Goal: Information Seeking & Learning: Learn about a topic

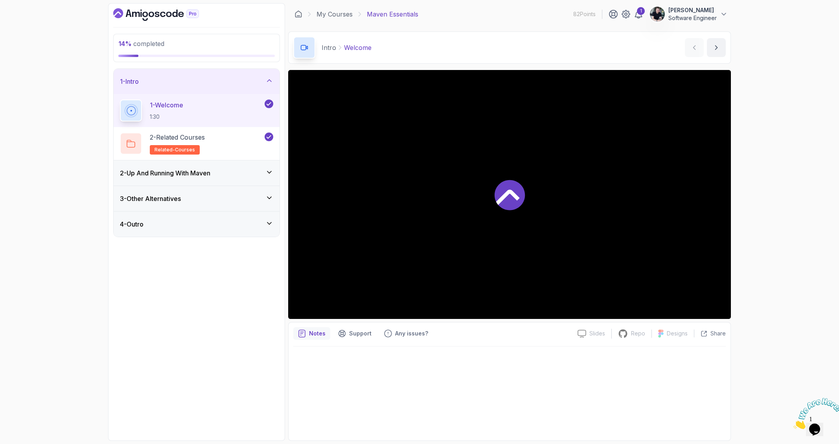
click at [793, 423] on icon "Close" at bounding box center [793, 426] width 0 height 7
click at [194, 169] on h3 "2 - Up And Running With [PERSON_NAME]" at bounding box center [165, 172] width 90 height 9
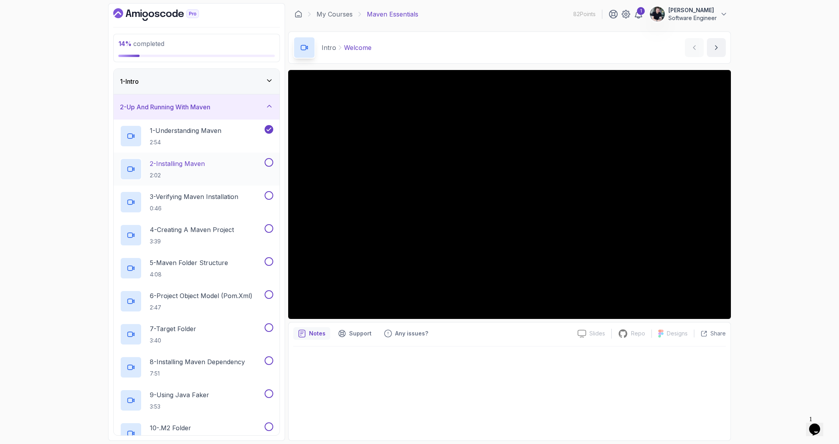
click at [208, 169] on div "2 - Installing Maven 2:02" at bounding box center [191, 169] width 143 height 22
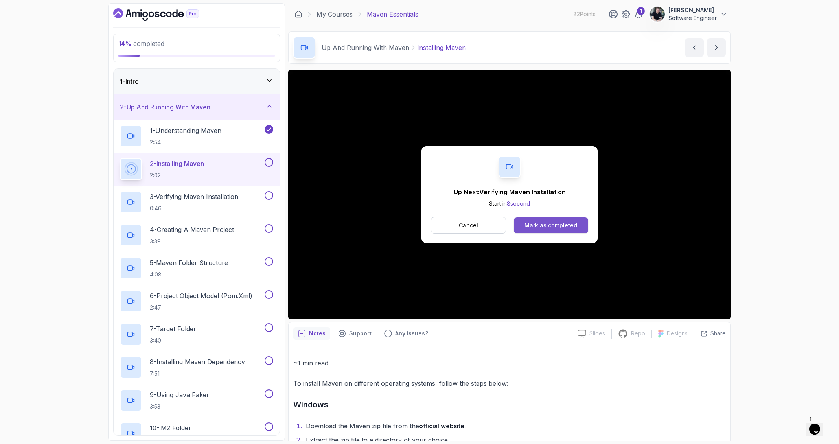
click at [550, 222] on div "Mark as completed" at bounding box center [550, 225] width 53 height 8
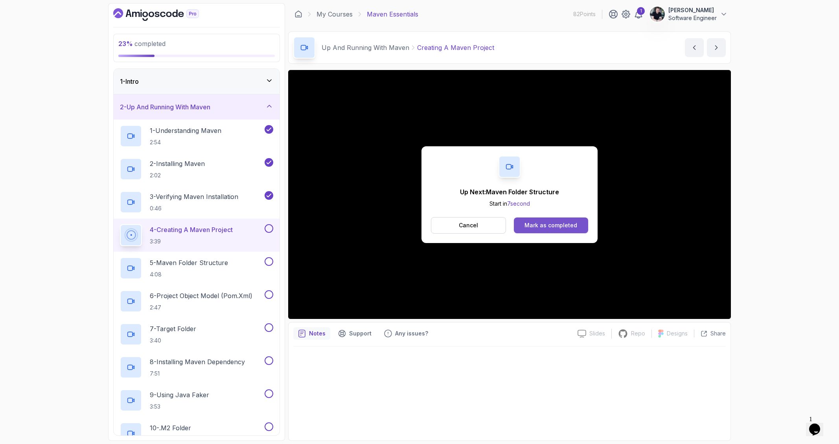
click at [530, 227] on div "Mark as completed" at bounding box center [550, 225] width 53 height 8
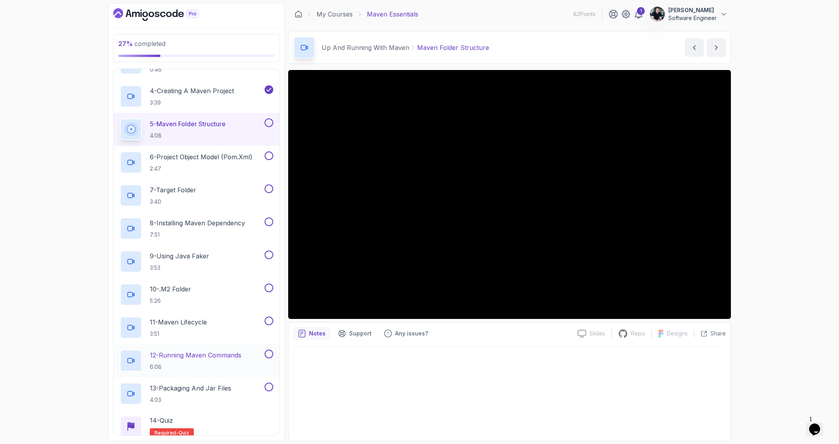
scroll to position [198, 0]
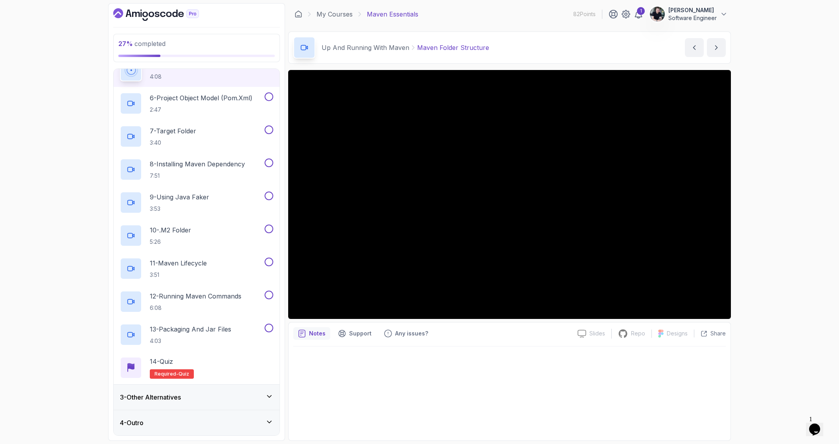
click at [263, 394] on div "3 - Other Alternatives" at bounding box center [196, 396] width 153 height 9
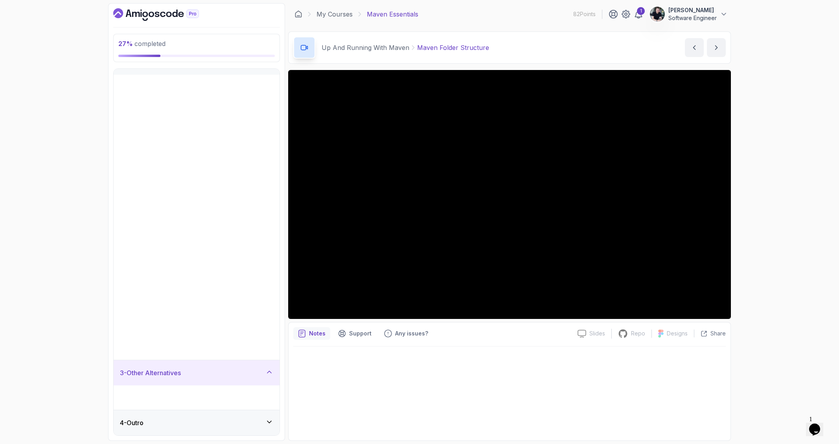
scroll to position [0, 0]
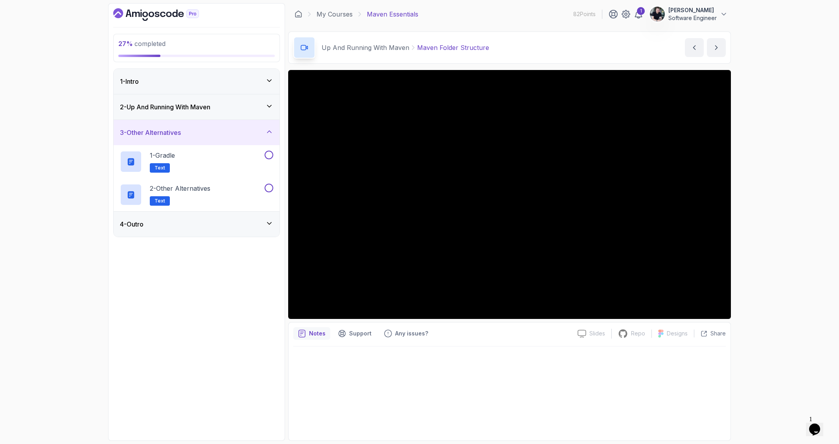
click at [193, 109] on h3 "2 - Up And Running With [PERSON_NAME]" at bounding box center [165, 106] width 90 height 9
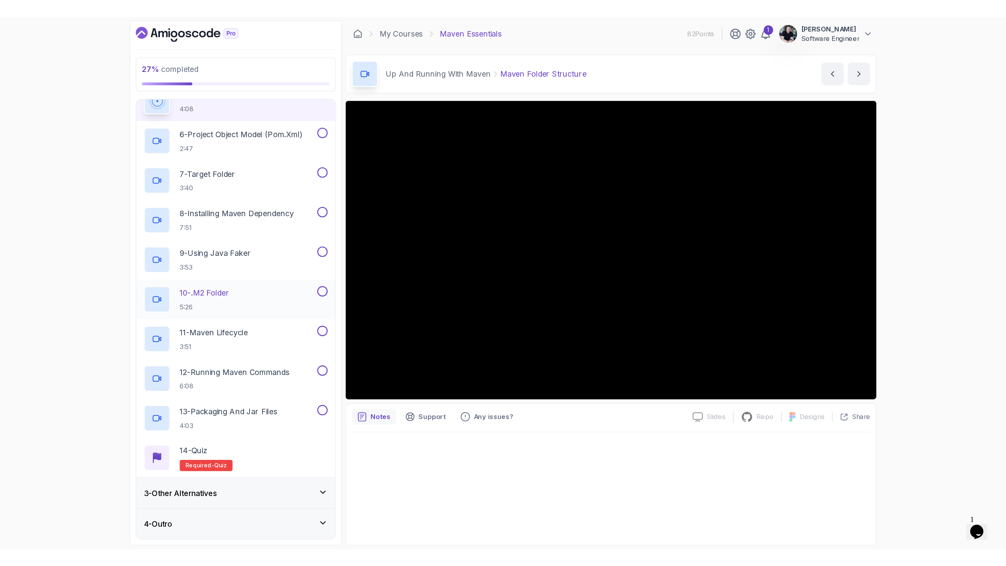
scroll to position [141, 0]
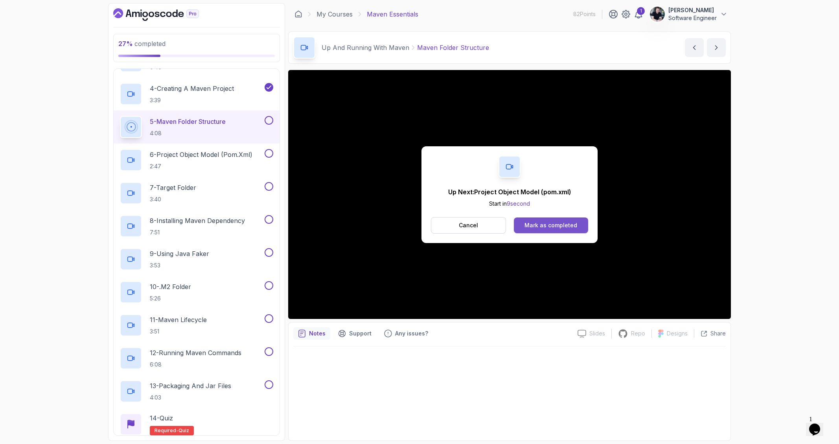
click at [534, 224] on div "Mark as completed" at bounding box center [550, 225] width 53 height 8
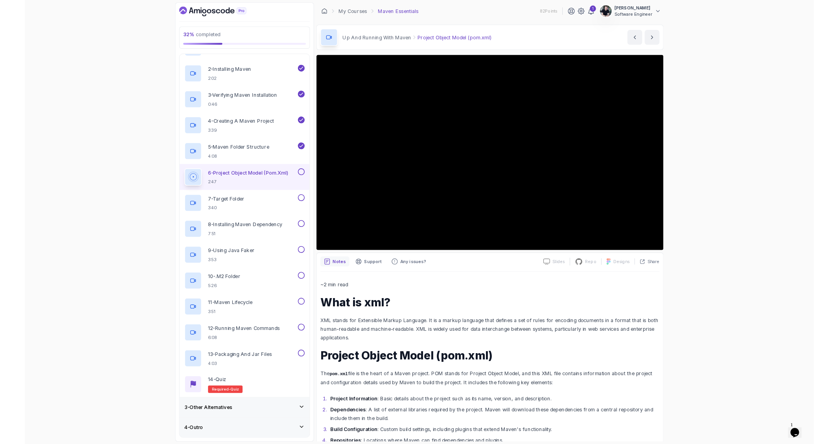
scroll to position [75, 0]
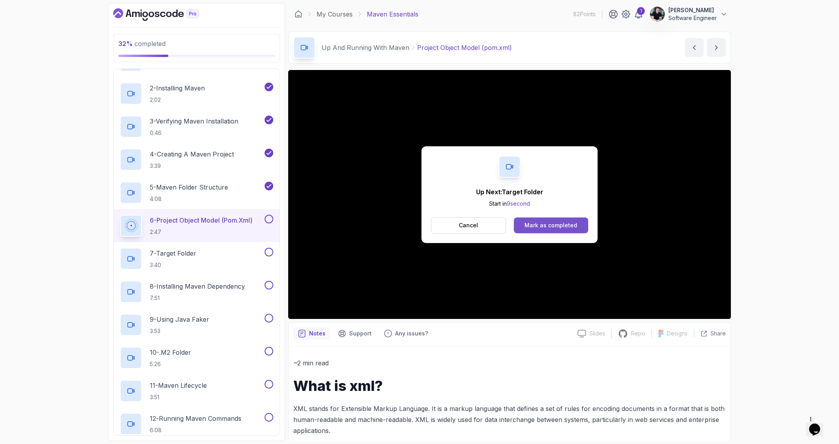
click at [570, 222] on div "Mark as completed" at bounding box center [550, 225] width 53 height 8
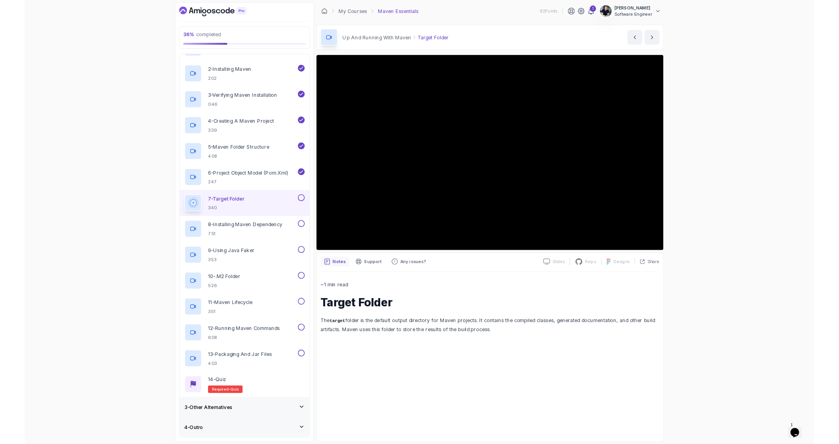
scroll to position [75, 0]
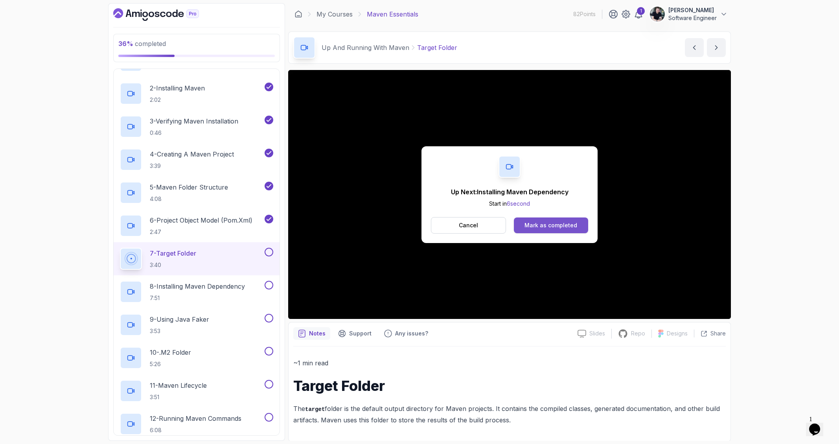
click at [553, 224] on div "Mark as completed" at bounding box center [550, 225] width 53 height 8
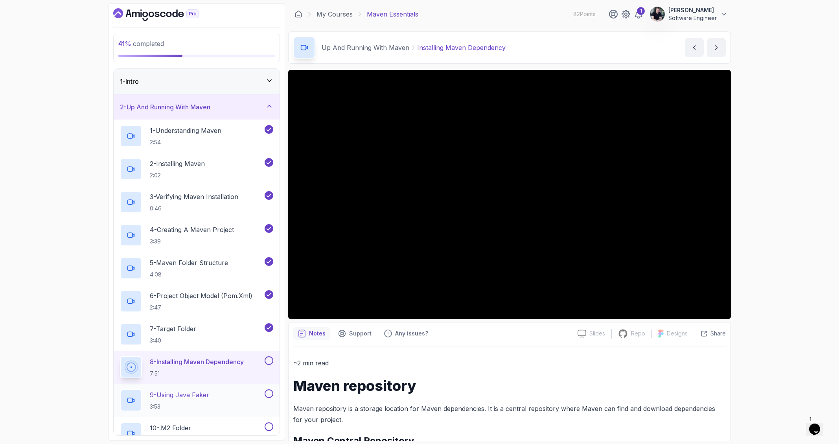
scroll to position [2, 0]
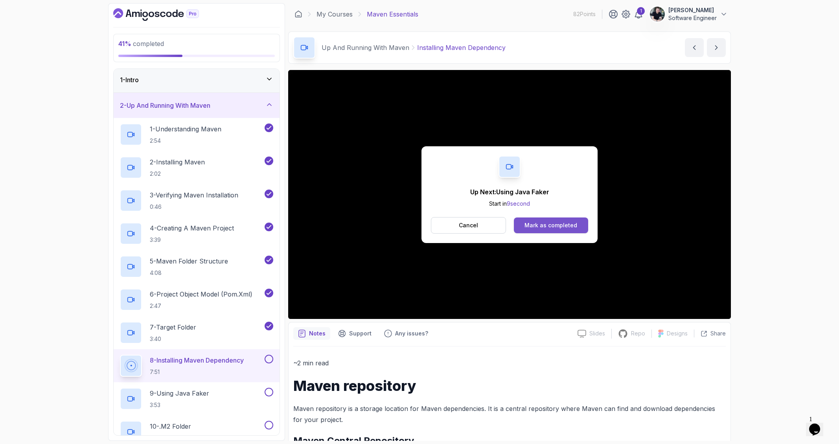
click at [545, 219] on button "Mark as completed" at bounding box center [551, 225] width 74 height 16
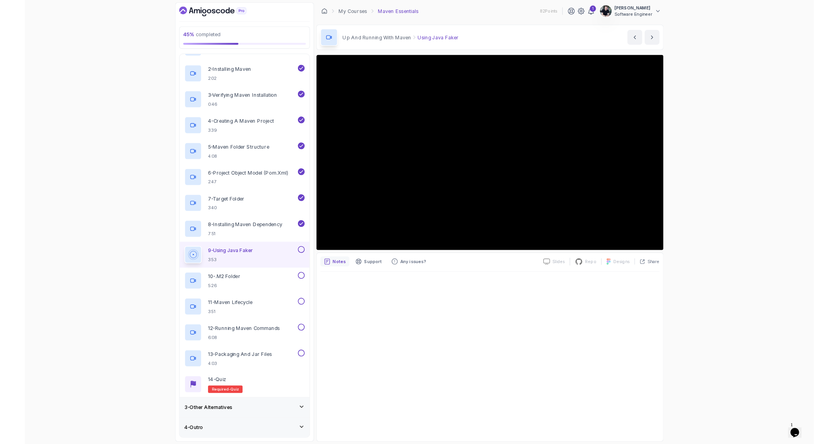
scroll to position [75, 0]
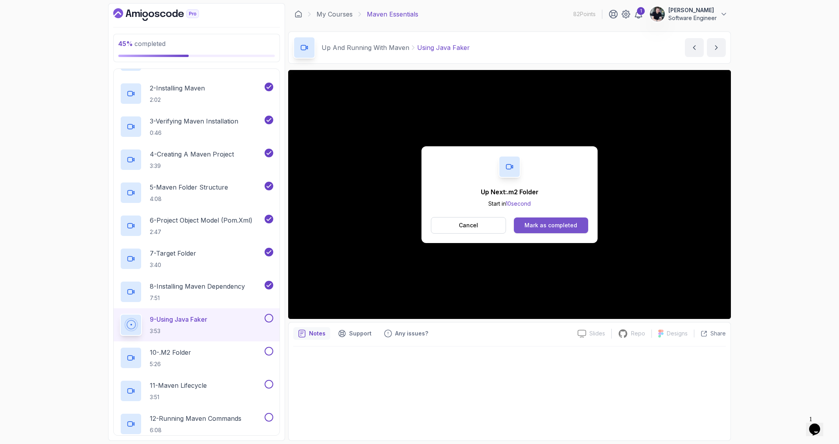
click at [570, 224] on div "Mark as completed" at bounding box center [550, 225] width 53 height 8
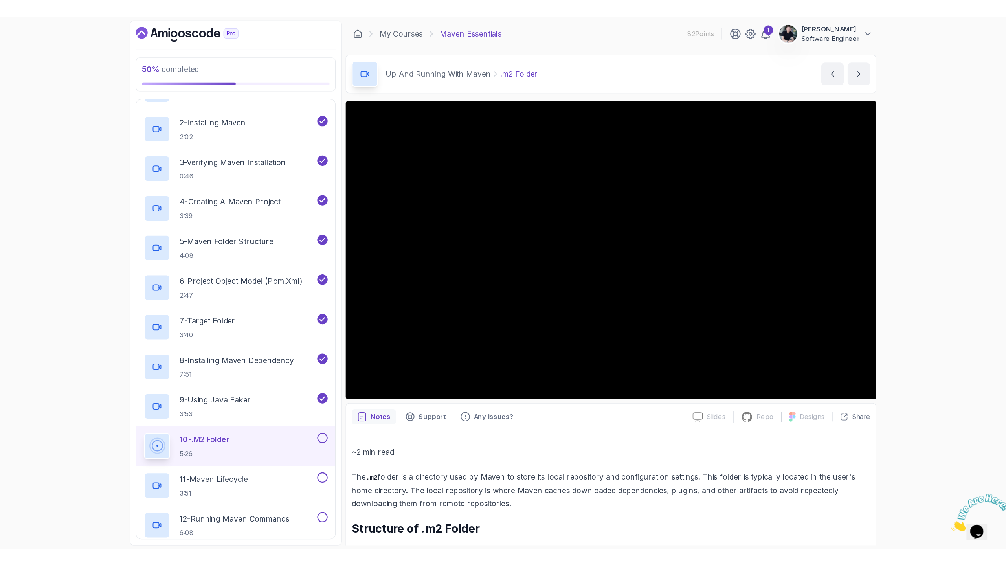
scroll to position [198, 0]
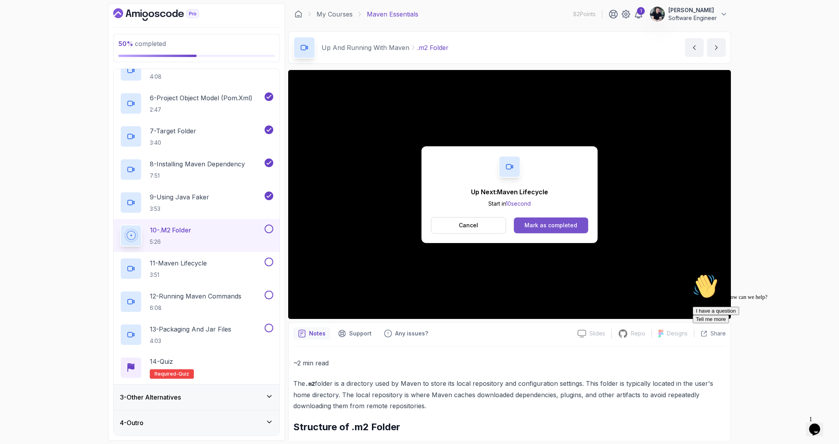
click at [543, 225] on div "Mark as completed" at bounding box center [550, 225] width 53 height 8
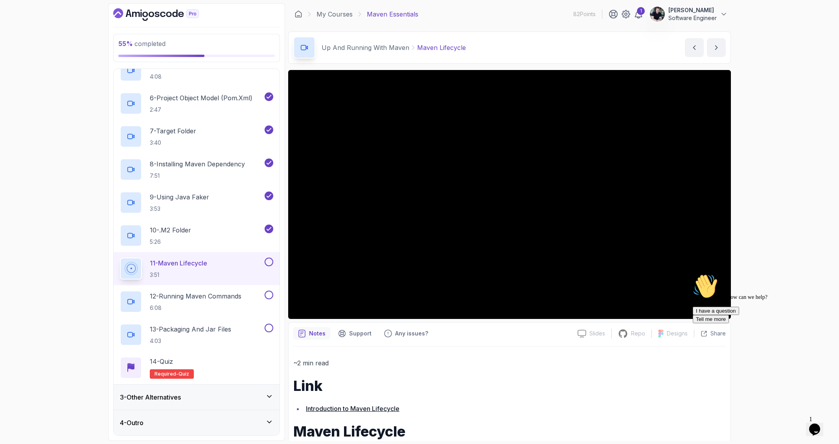
click at [723, 313] on div "Hi! How can we help? I have a question Tell me more" at bounding box center [764, 299] width 142 height 50
click at [724, 311] on div "Hi! How can we help? I have a question Tell me more" at bounding box center [764, 299] width 142 height 50
click at [798, 285] on div "Hi! How can we help? I have a question Tell me more" at bounding box center [764, 299] width 142 height 50
click at [722, 310] on div "Hi! How can we help? I have a question Tell me more" at bounding box center [764, 299] width 142 height 50
drag, startPoint x: 821, startPoint y: 328, endPoint x: 1429, endPoint y: 585, distance: 660.2
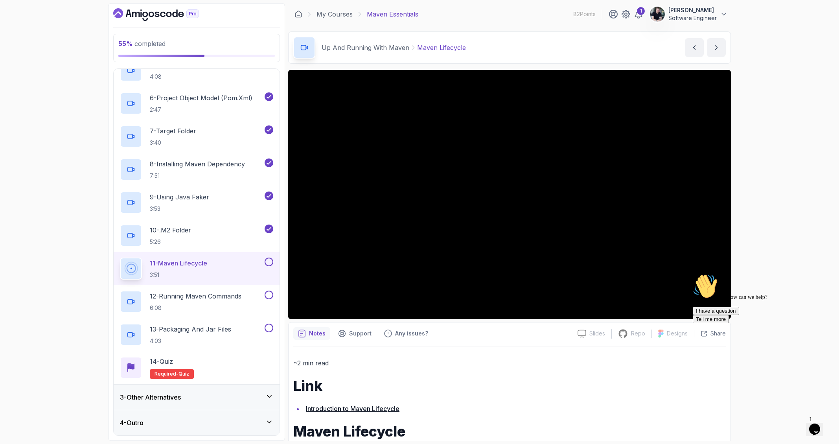
click at [693, 274] on icon "Chat attention grabber" at bounding box center [693, 274] width 0 height 0
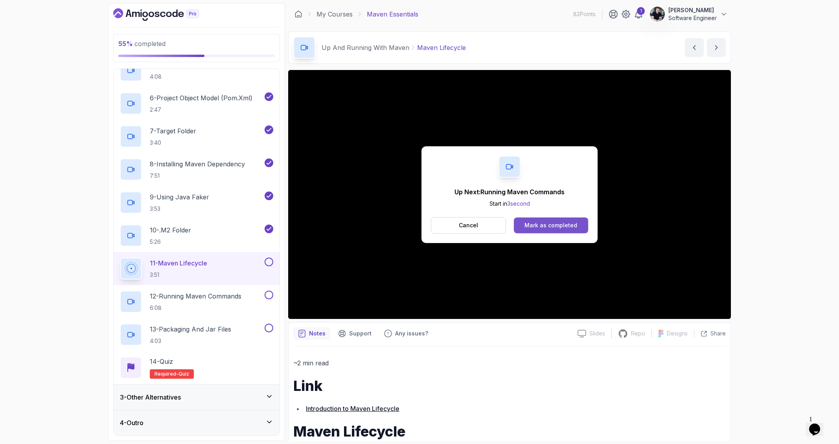
click at [566, 223] on div "Mark as completed" at bounding box center [550, 225] width 53 height 8
